Goal: Find specific page/section: Find specific page/section

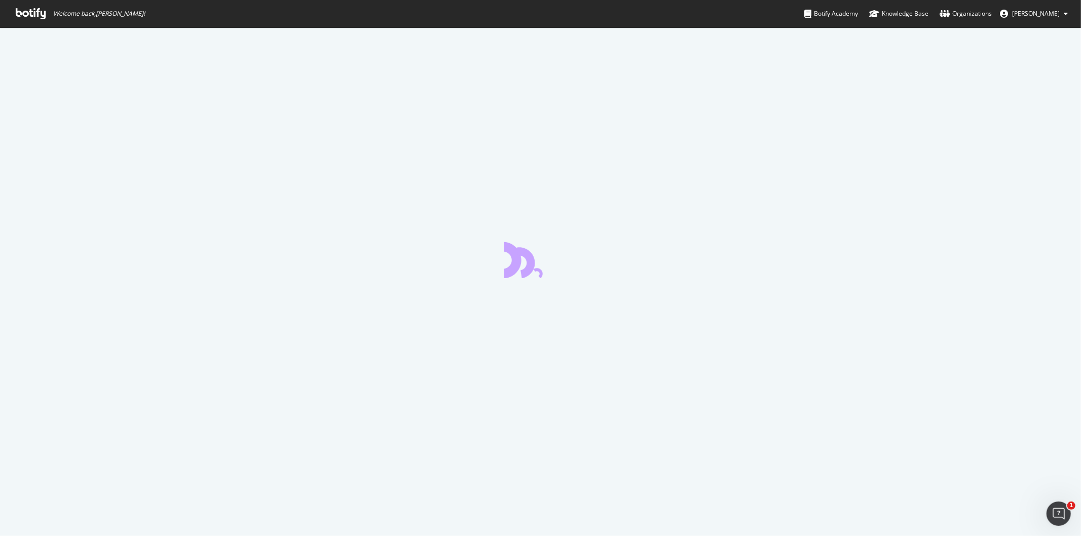
click at [29, 5] on span "Welcome back, [PERSON_NAME] !" at bounding box center [81, 13] width 146 height 27
click at [32, 13] on icon at bounding box center [31, 13] width 30 height 11
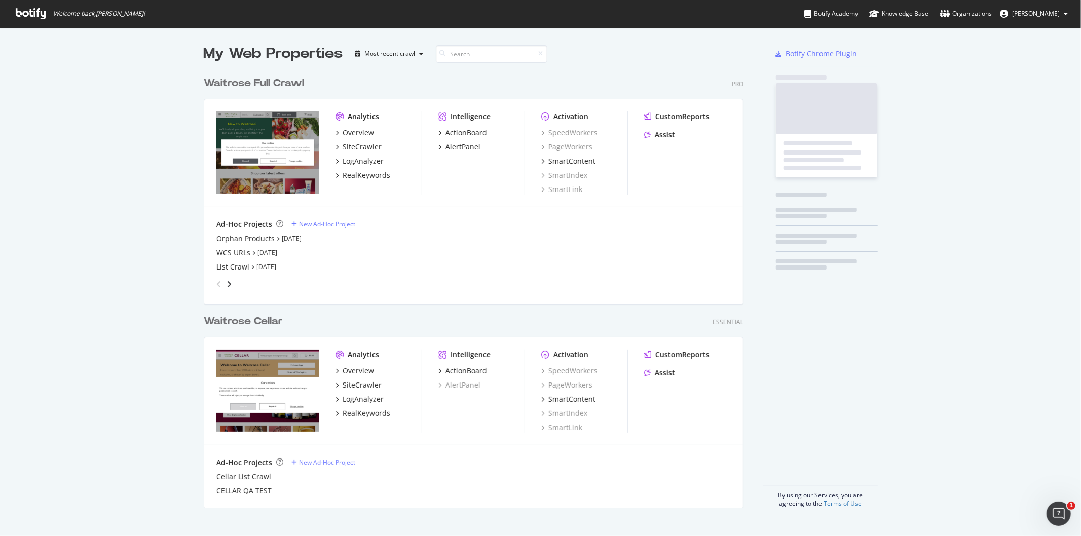
scroll to position [436, 539]
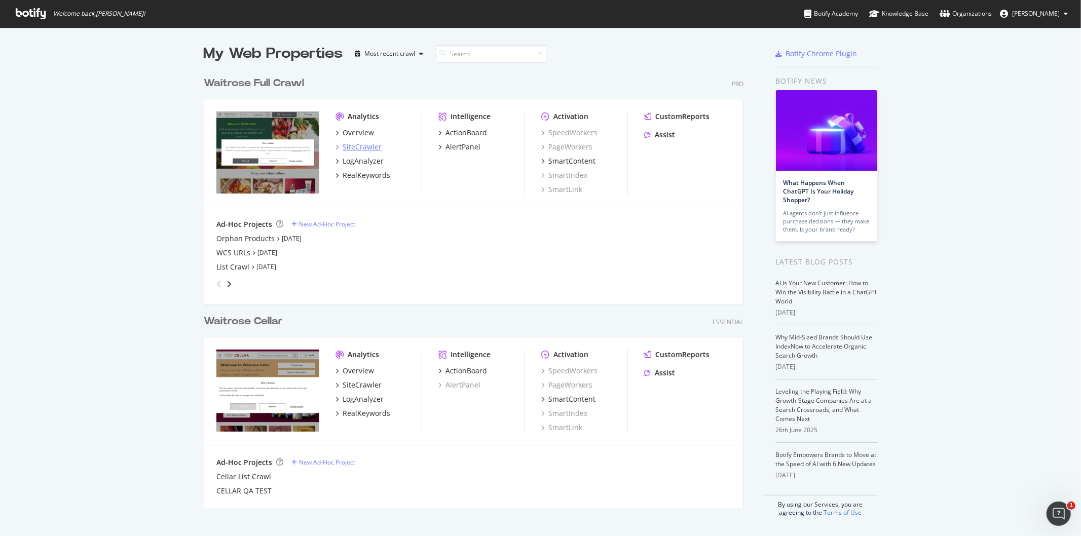
click at [363, 144] on div "SiteCrawler" at bounding box center [362, 147] width 39 height 10
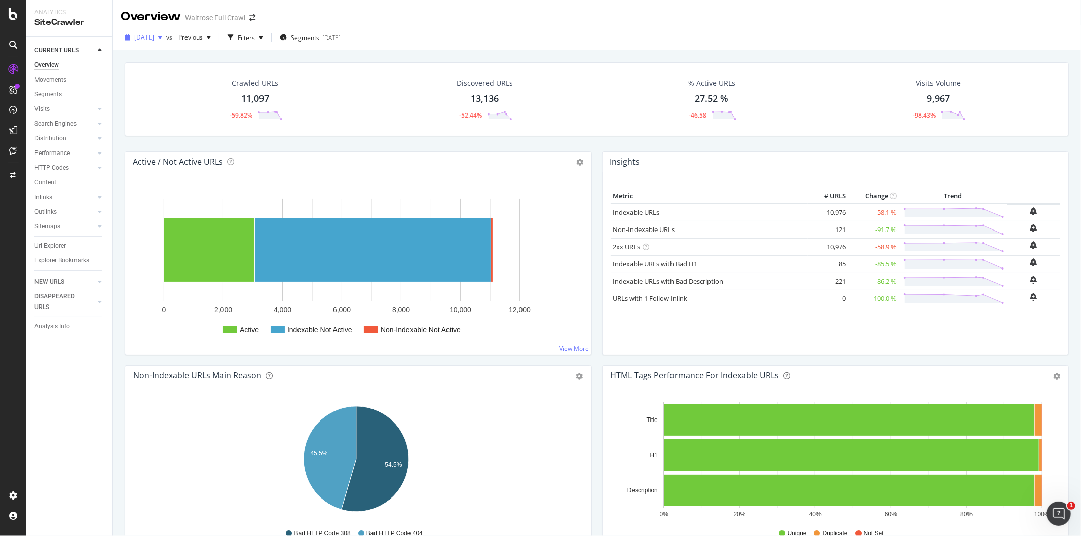
click at [154, 40] on span "[DATE]" at bounding box center [144, 37] width 20 height 9
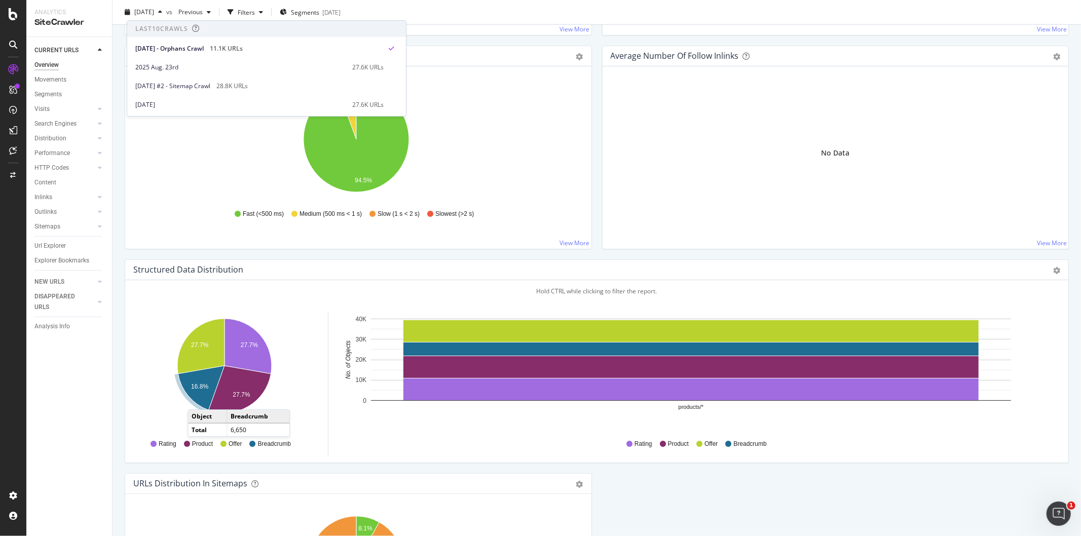
scroll to position [845, 0]
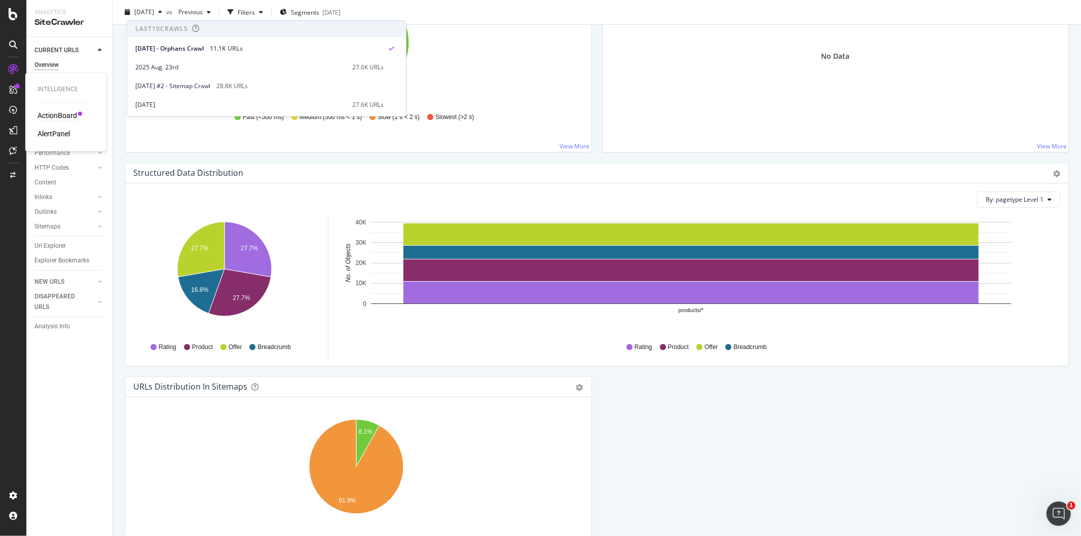
click at [49, 115] on div "ActionBoard" at bounding box center [58, 116] width 40 height 10
